Goal: Information Seeking & Learning: Compare options

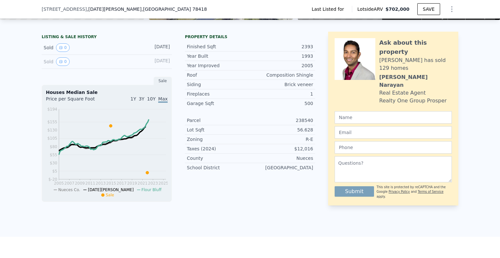
scroll to position [242, 0]
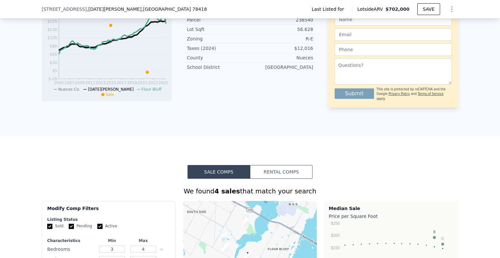
click at [286, 178] on button "Rental Comps" at bounding box center [281, 172] width 63 height 14
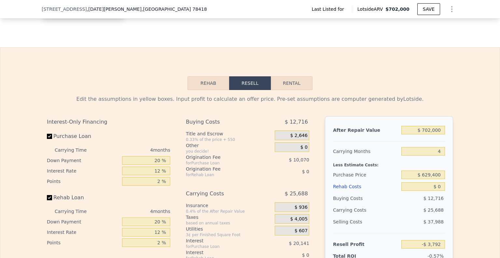
scroll to position [731, 0]
click at [301, 87] on button "Rental" at bounding box center [292, 83] width 42 height 14
select select "30"
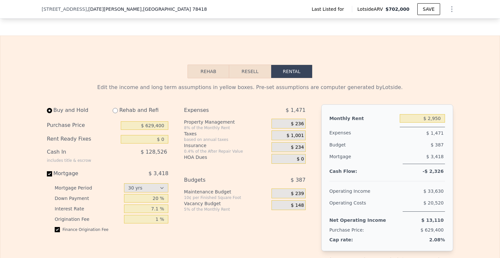
scroll to position [763, 0]
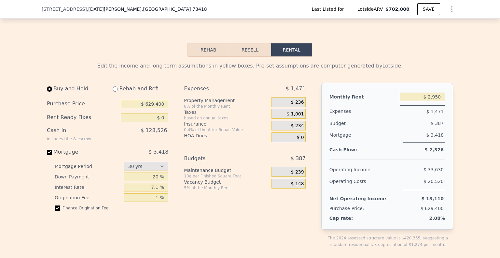
click at [156, 108] on input "$ 629,400" at bounding box center [145, 104] width 48 height 8
type input "$ 500,000"
click at [436, 103] on div "$ 2,950" at bounding box center [422, 97] width 45 height 12
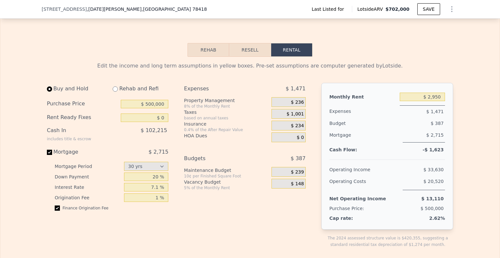
click at [436, 103] on div "$ 2,950" at bounding box center [422, 97] width 45 height 12
click at [436, 101] on input "$ 2,950" at bounding box center [422, 96] width 45 height 8
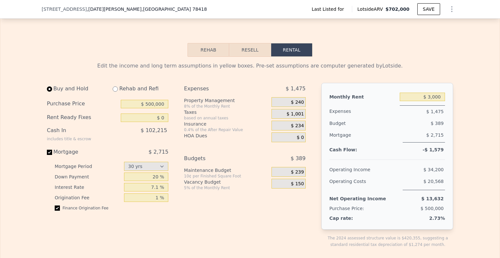
type input "$ 2,950"
